Goal: Task Accomplishment & Management: Manage account settings

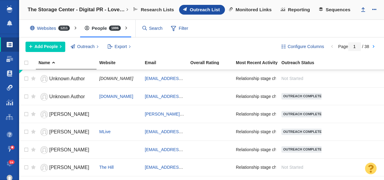
click at [7, 90] on span at bounding box center [10, 88] width 6 height 6
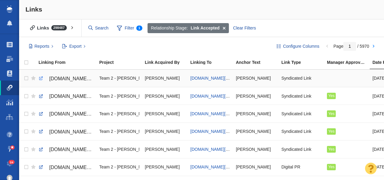
click at [40, 78] on link at bounding box center [40, 78] width 5 height 5
click at [208, 78] on span "[DOMAIN_NAME][URL]" at bounding box center [212, 78] width 45 height 5
checkbox input "true"
click at [26, 78] on input "checkbox" at bounding box center [25, 78] width 9 height 13
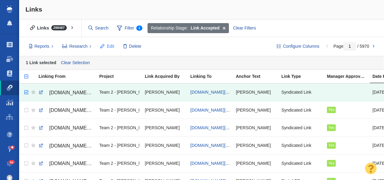
click at [109, 47] on span "Edit" at bounding box center [110, 46] width 7 height 6
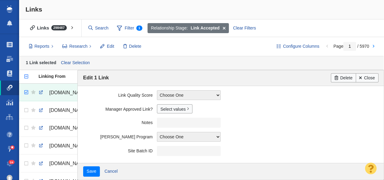
scroll to position [173, 0]
click at [169, 110] on link "Select values" at bounding box center [175, 108] width 36 height 9
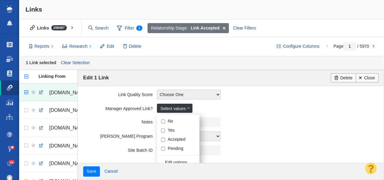
click at [164, 131] on input "Yes" at bounding box center [163, 130] width 4 height 4
checkbox input "true"
click at [106, 121] on label "Notes" at bounding box center [120, 121] width 74 height 8
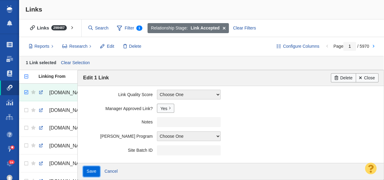
click at [94, 171] on input "Save" at bounding box center [91, 171] width 17 height 10
